Goal: Navigation & Orientation: Find specific page/section

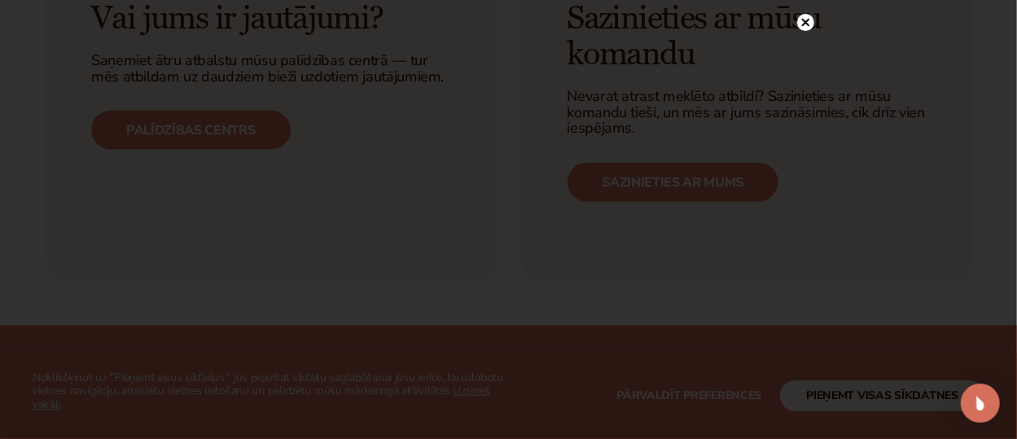
scroll to position [1221, 0]
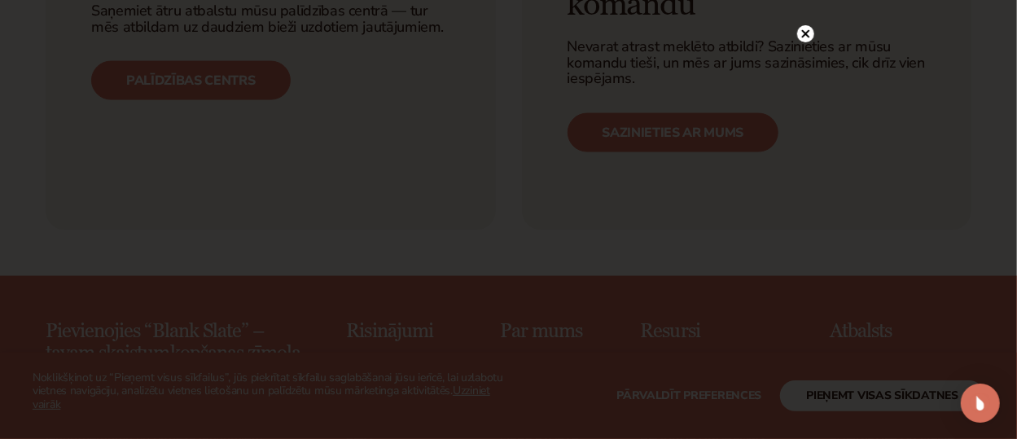
click at [806, 30] on circle at bounding box center [805, 33] width 17 height 17
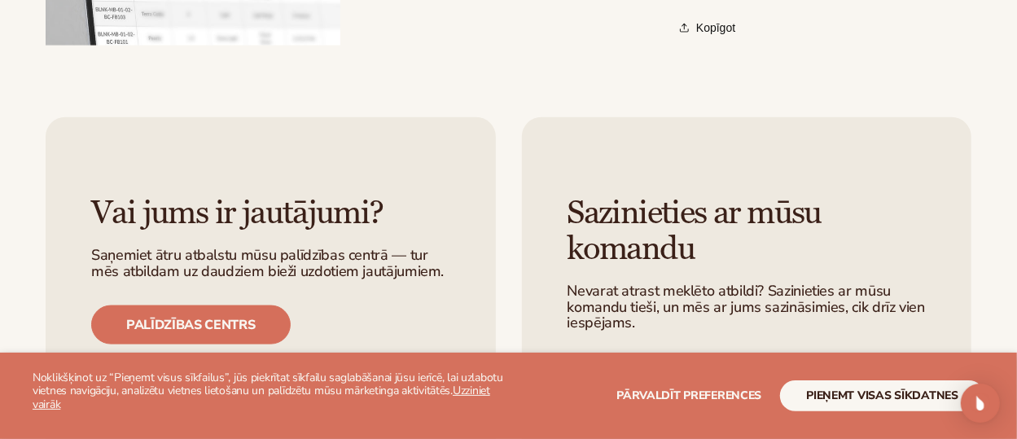
scroll to position [1302, 0]
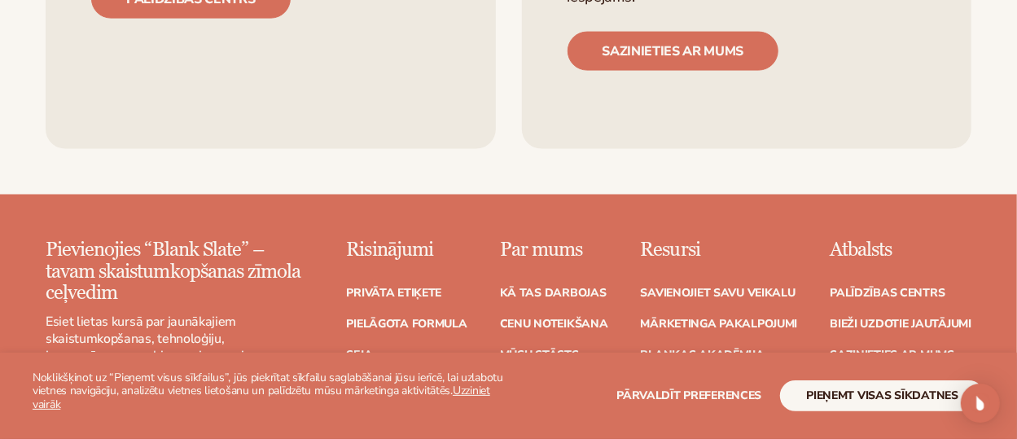
click at [364, 348] on font "Seja" at bounding box center [360, 355] width 26 height 15
